Goal: Task Accomplishment & Management: Use online tool/utility

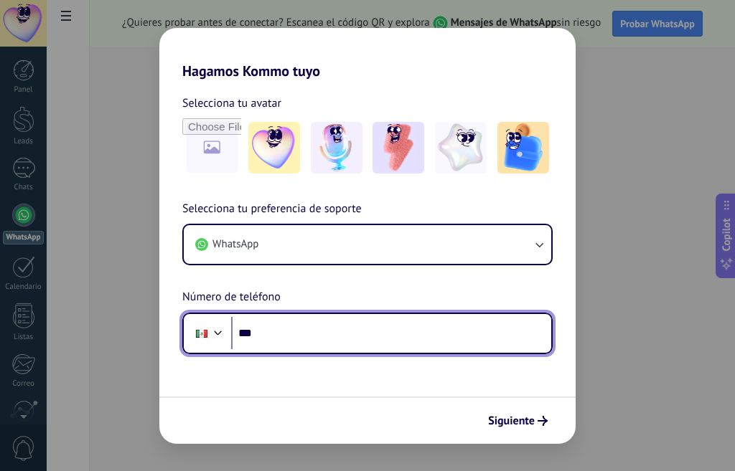
click at [257, 338] on input "***" at bounding box center [391, 333] width 320 height 33
type input "**********"
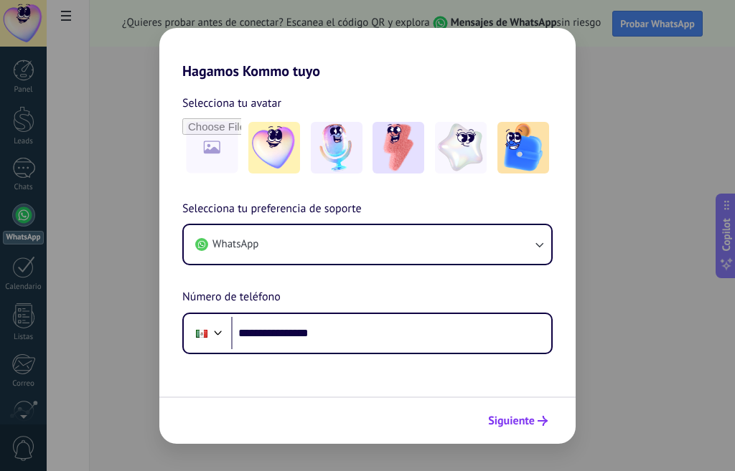
click at [522, 426] on span "Siguiente" at bounding box center [511, 421] width 47 height 10
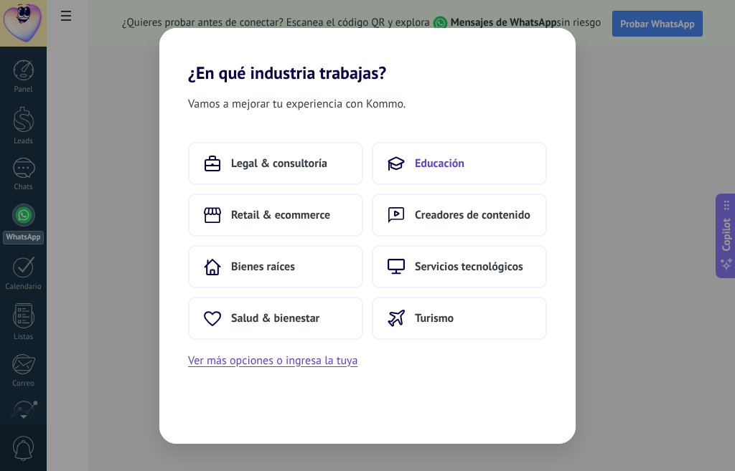
click at [432, 172] on button "Educación" at bounding box center [459, 163] width 175 height 43
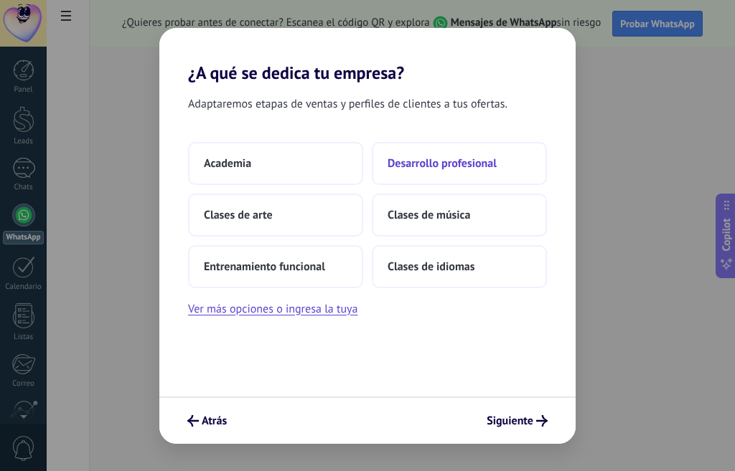
click at [418, 165] on span "Desarrollo profesional" at bounding box center [441, 163] width 109 height 14
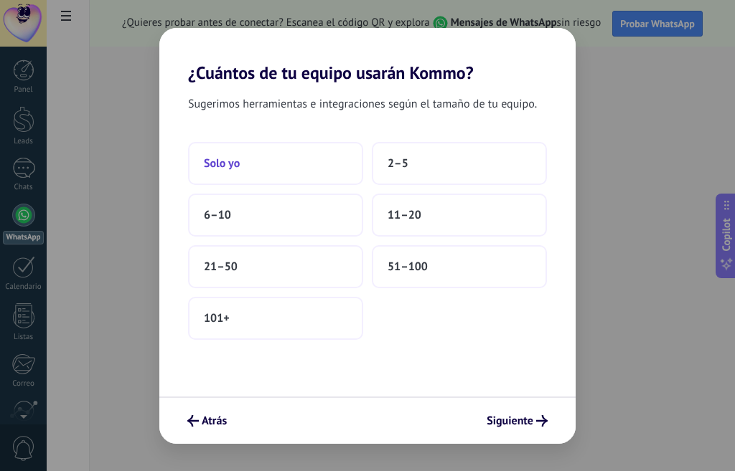
click at [227, 164] on span "Solo yo" at bounding box center [222, 163] width 36 height 14
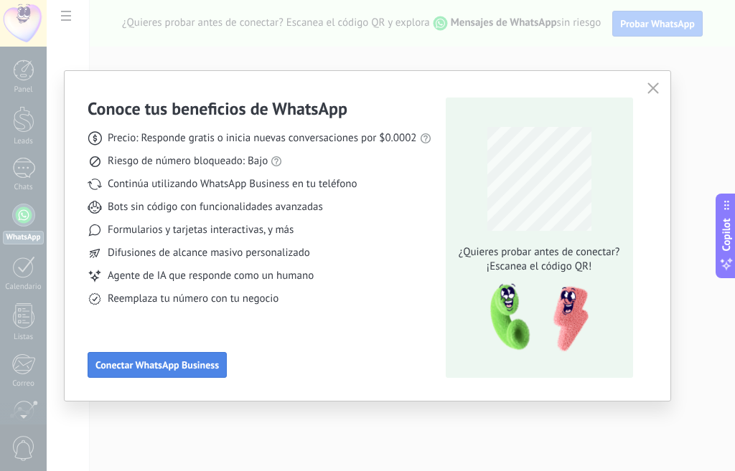
click at [196, 367] on span "Conectar WhatsApp Business" at bounding box center [156, 365] width 123 height 10
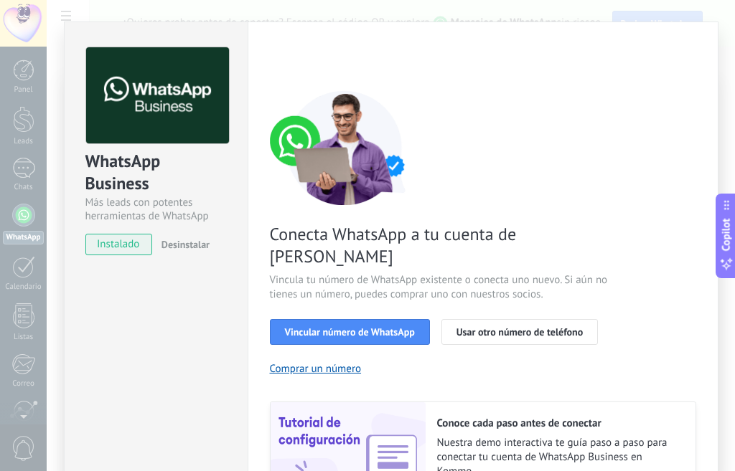
click at [110, 245] on span "instalado" at bounding box center [118, 245] width 65 height 22
click at [386, 319] on button "Vincular número de WhatsApp" at bounding box center [350, 332] width 160 height 26
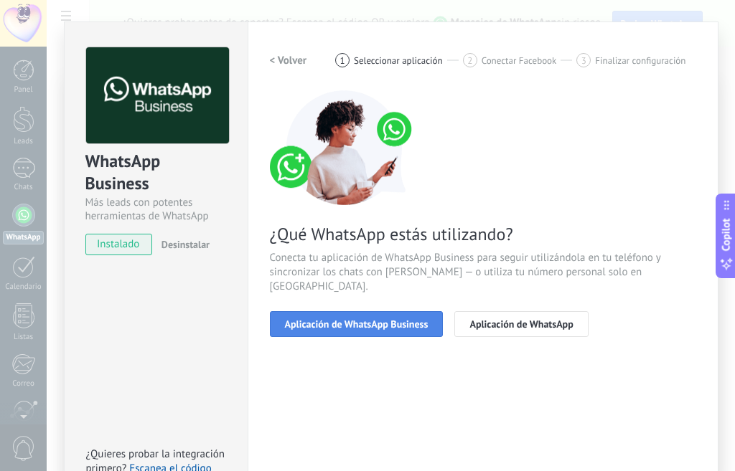
click at [380, 319] on button "Aplicación de WhatsApp Business" at bounding box center [357, 324] width 174 height 26
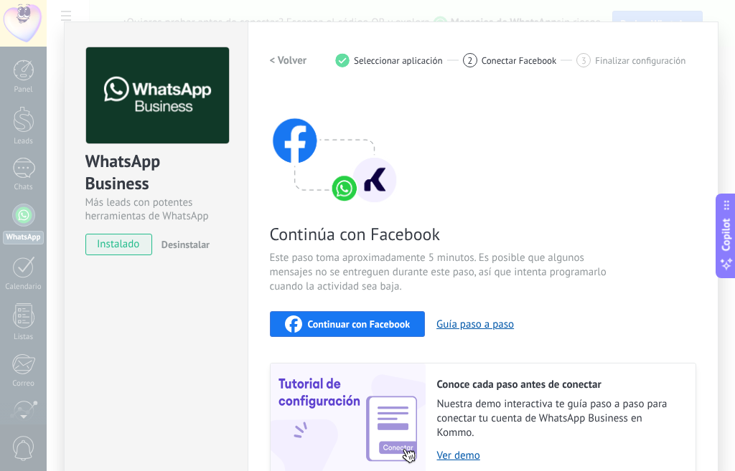
click at [380, 319] on span "Continuar con Facebook" at bounding box center [359, 324] width 103 height 10
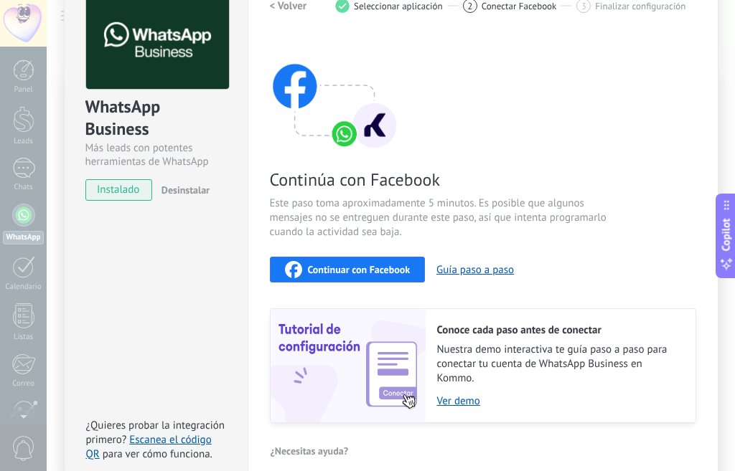
scroll to position [124, 0]
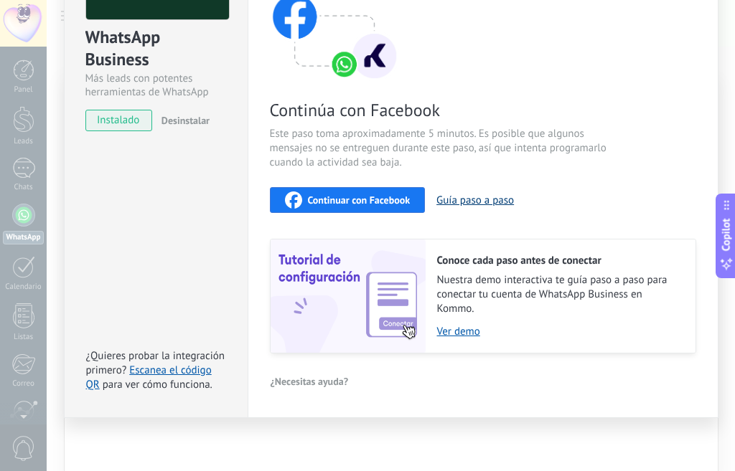
click at [471, 197] on button "Guía paso a paso" at bounding box center [474, 201] width 77 height 14
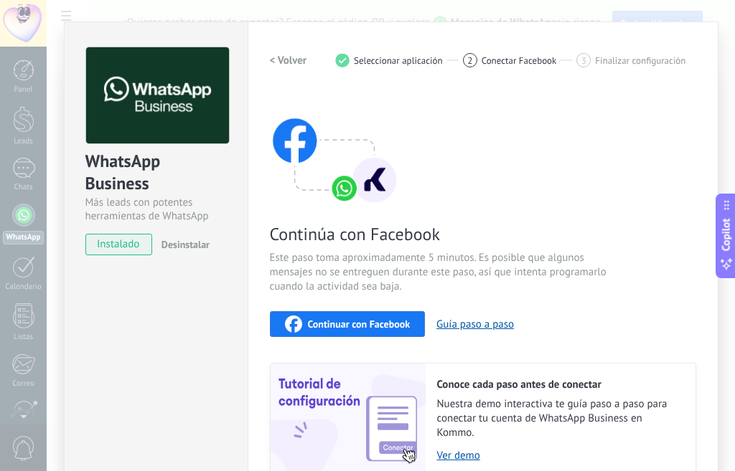
click at [134, 245] on span "instalado" at bounding box center [118, 245] width 65 height 22
click at [121, 250] on span "instalado" at bounding box center [118, 245] width 65 height 22
click at [121, 248] on span "instalado" at bounding box center [118, 245] width 65 height 22
click at [283, 61] on h2 "< Volver" at bounding box center [288, 61] width 37 height 14
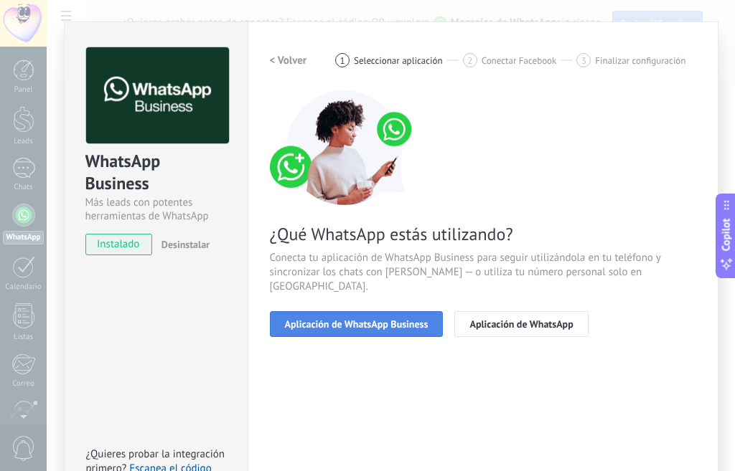
click at [396, 319] on span "Aplicación de WhatsApp Business" at bounding box center [357, 324] width 144 height 10
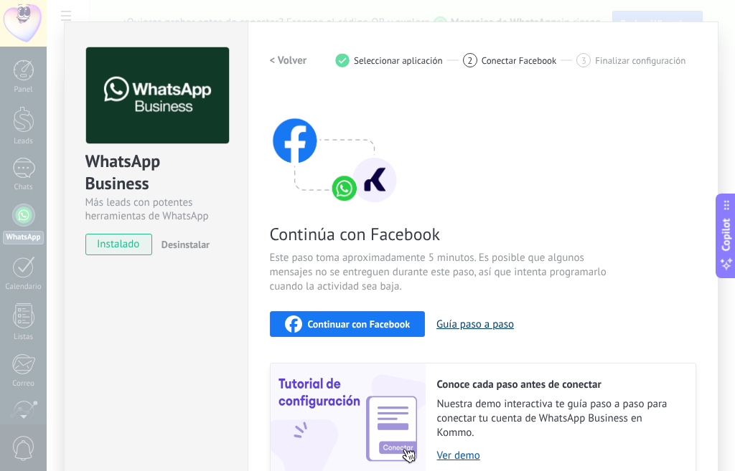
click at [474, 320] on button "Guía paso a paso" at bounding box center [474, 325] width 77 height 14
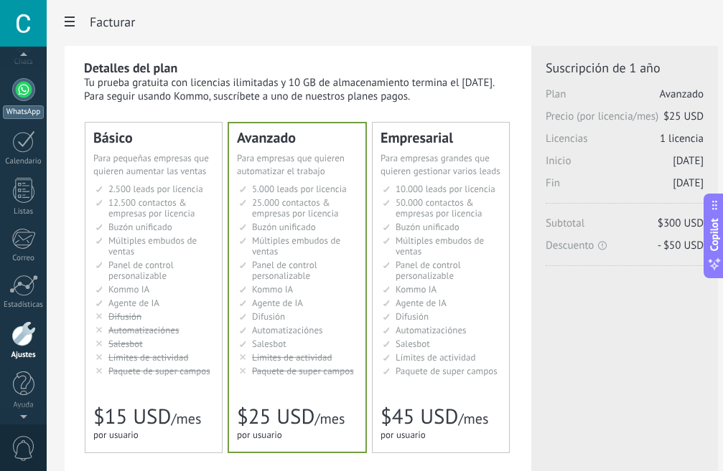
click at [27, 88] on div at bounding box center [23, 89] width 23 height 23
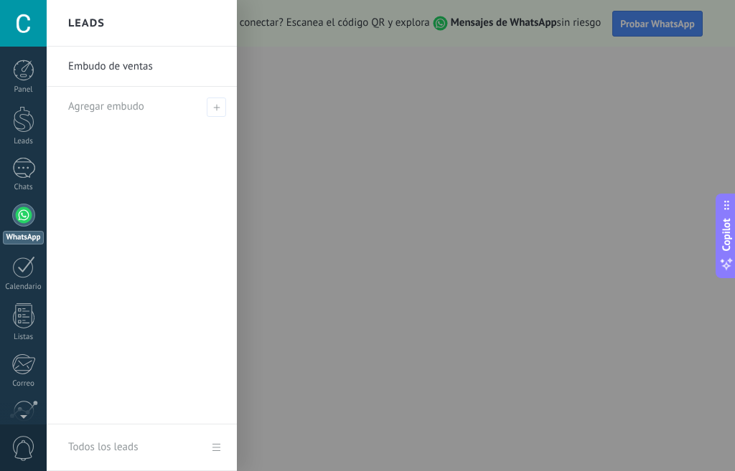
click at [398, 88] on div at bounding box center [414, 235] width 735 height 471
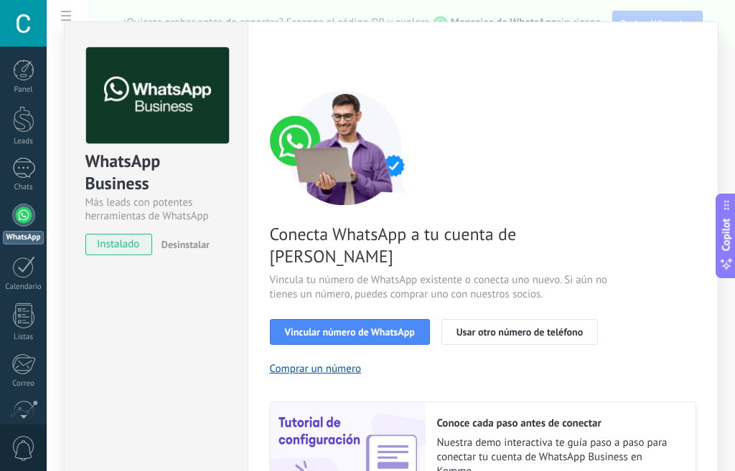
click at [30, 210] on div at bounding box center [23, 215] width 23 height 23
click at [28, 219] on div at bounding box center [23, 215] width 23 height 23
click at [359, 327] on span "Vincular número de WhatsApp" at bounding box center [350, 332] width 130 height 10
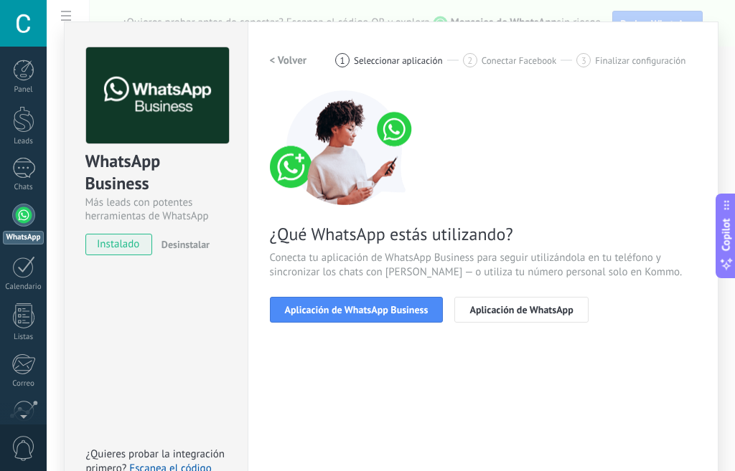
click at [359, 311] on span "Aplicación de WhatsApp Business" at bounding box center [357, 310] width 144 height 10
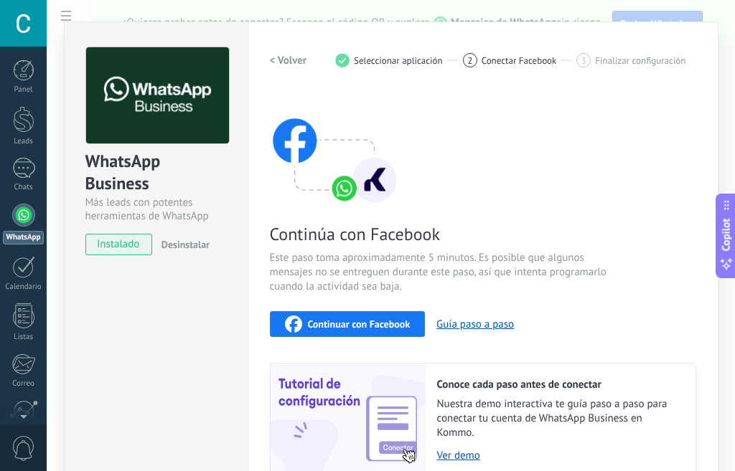
click at [409, 169] on div "Continúa con Facebook Este paso toma aproximadamente 5 minutos. Es posible que …" at bounding box center [483, 283] width 426 height 387
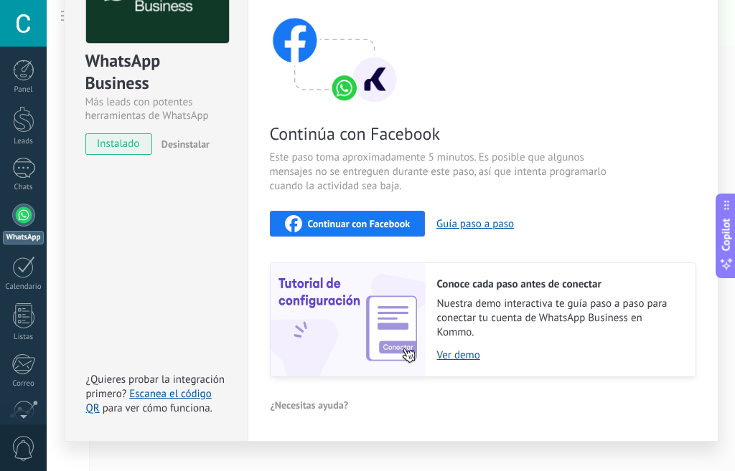
scroll to position [124, 0]
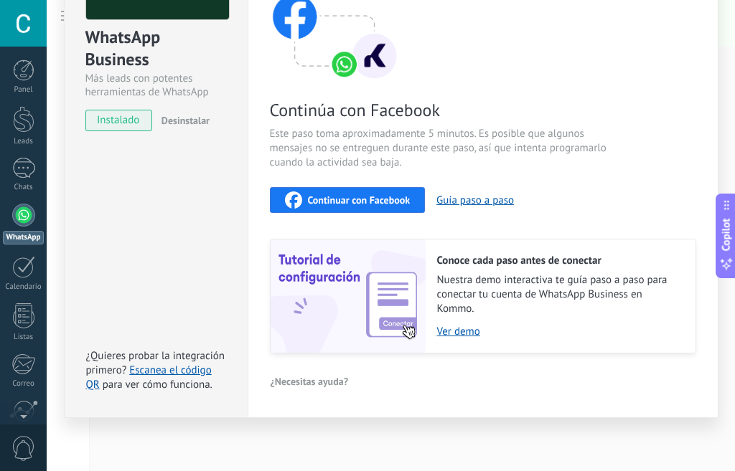
click at [132, 125] on span "instalado" at bounding box center [118, 121] width 65 height 22
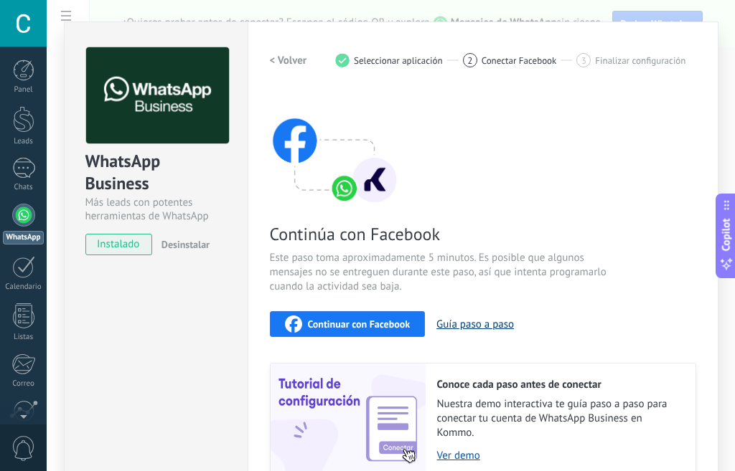
click at [449, 325] on button "Guía paso a paso" at bounding box center [474, 325] width 77 height 14
